Goal: Obtain resource: Download file/media

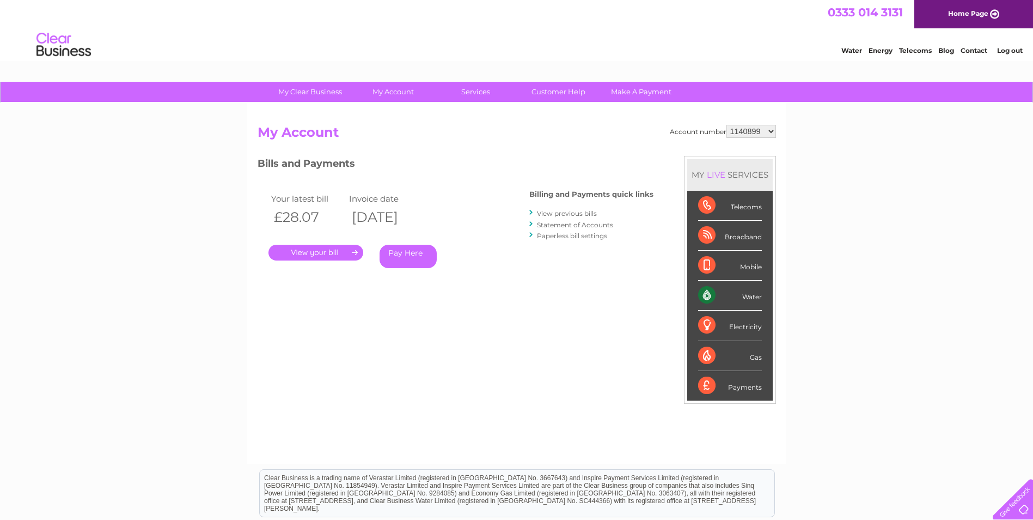
click at [772, 129] on select "1140899 30321634 30321641" at bounding box center [752, 131] width 50 height 13
select select "30321634"
click at [727, 125] on select "1140899 30321634 30321641" at bounding box center [752, 131] width 50 height 13
select select "30321641"
click at [727, 125] on select "1140899 30321634 30321641" at bounding box center [752, 131] width 50 height 13
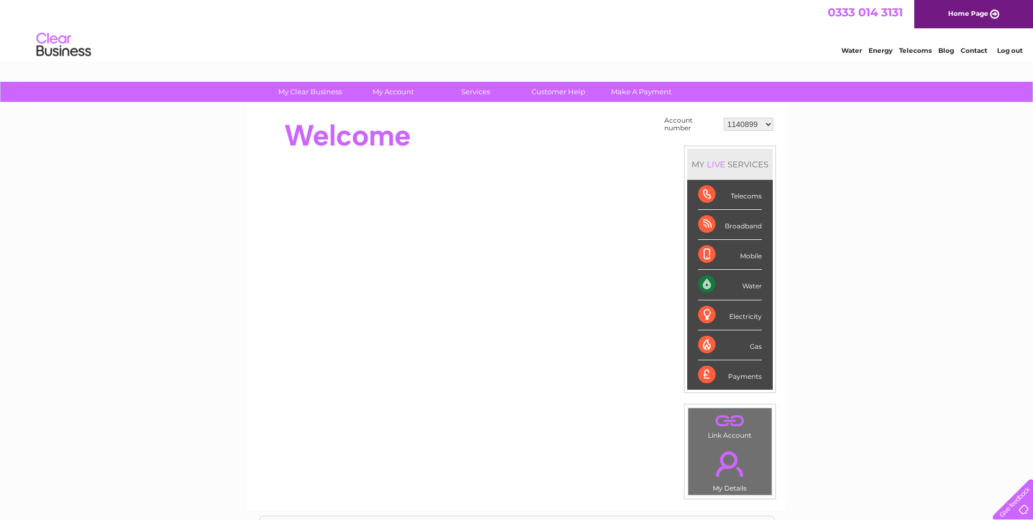
click at [768, 126] on select "1140899 30321634 30321641" at bounding box center [749, 124] width 50 height 13
click at [724, 118] on select "1140899 30321634 30321641" at bounding box center [749, 124] width 50 height 13
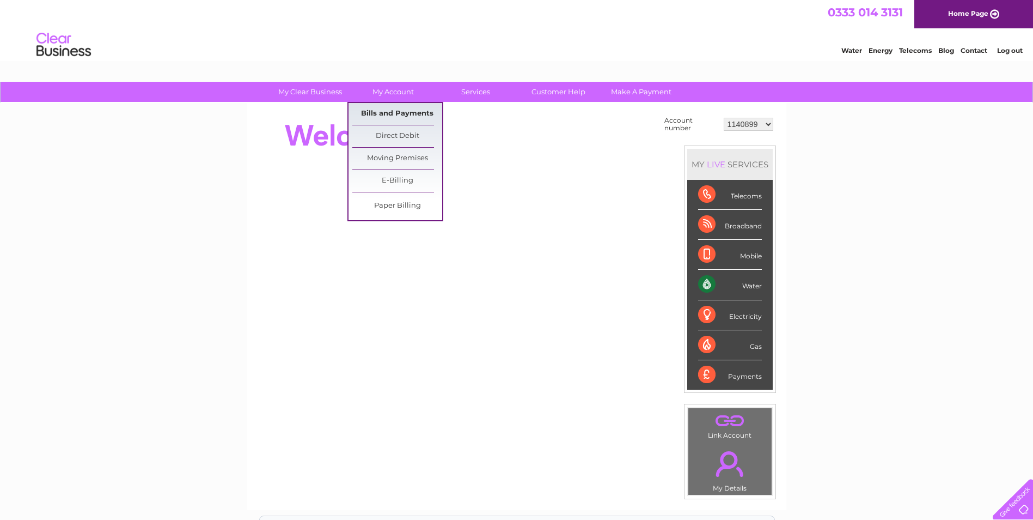
click at [415, 114] on link "Bills and Payments" at bounding box center [397, 114] width 90 height 22
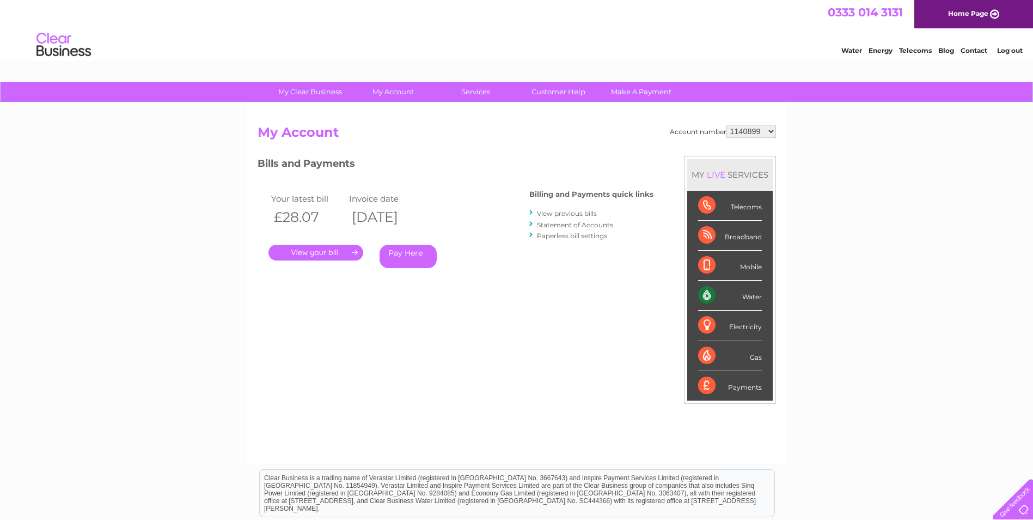
click at [339, 252] on link "." at bounding box center [316, 253] width 95 height 16
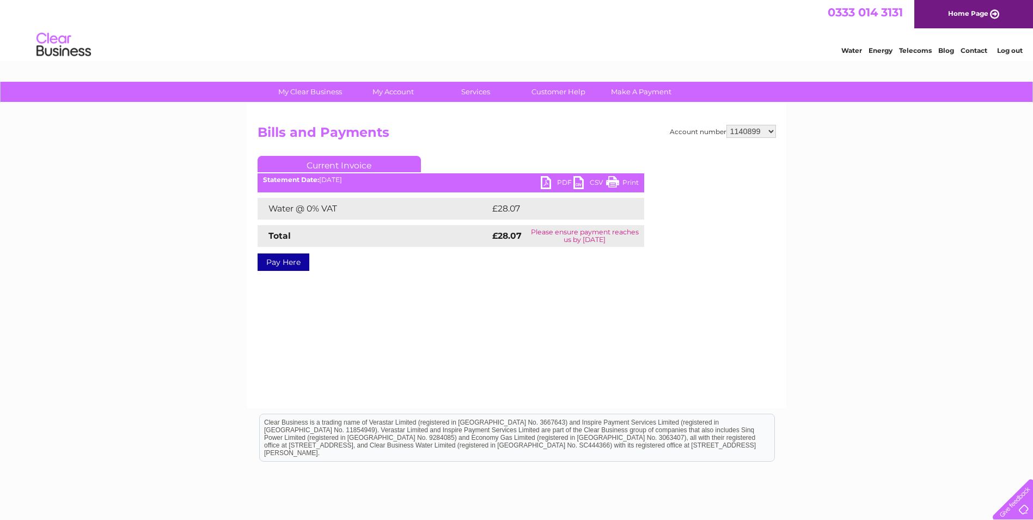
click at [550, 183] on link "PDF" at bounding box center [557, 184] width 33 height 16
click at [772, 131] on select "1140899 30321634 30321641" at bounding box center [752, 131] width 50 height 13
select select "30321634"
click at [727, 125] on select "1140899 30321634 30321641" at bounding box center [752, 131] width 50 height 13
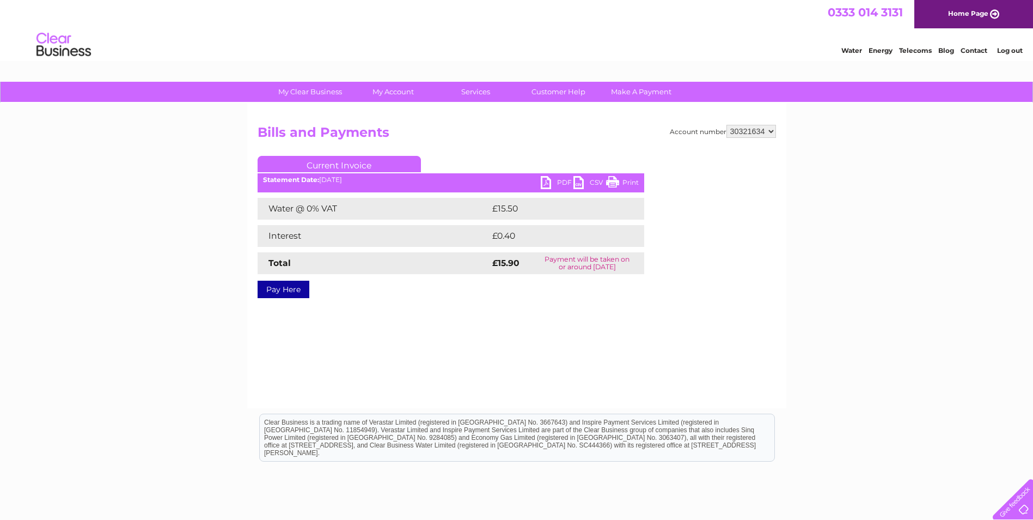
click at [544, 184] on link "PDF" at bounding box center [557, 184] width 33 height 16
